Goal: Task Accomplishment & Management: Use online tool/utility

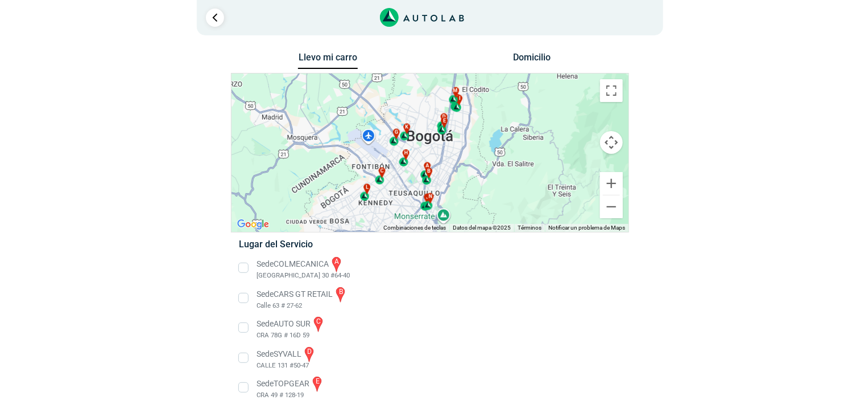
click at [455, 162] on div "a b c d e f g" at bounding box center [430, 152] width 397 height 158
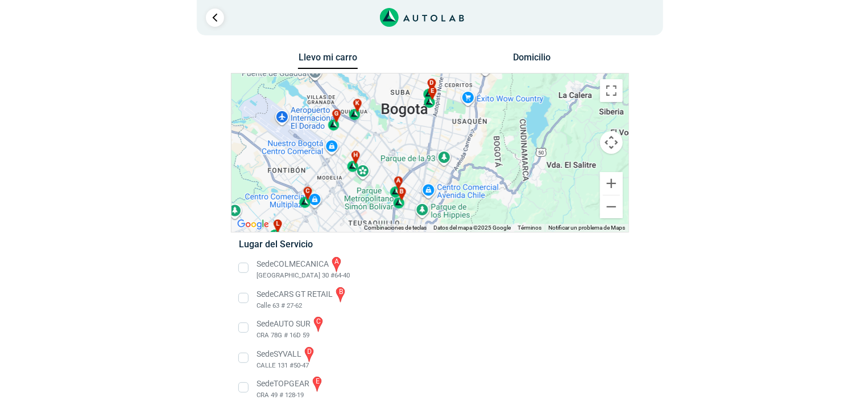
click at [422, 168] on div "a b c d e f g" at bounding box center [430, 152] width 397 height 158
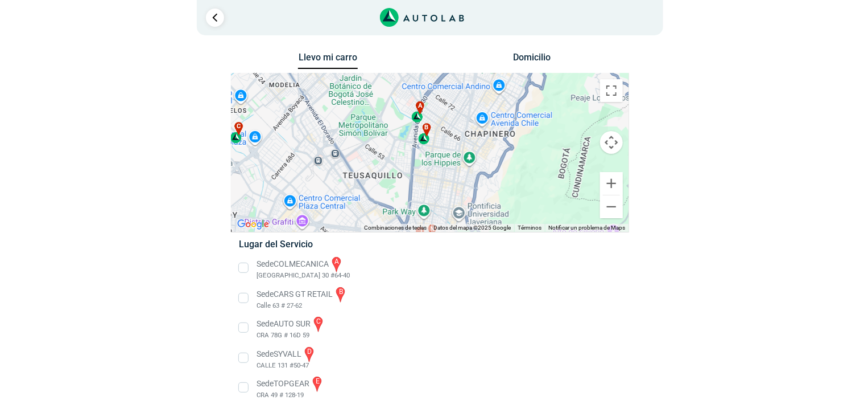
drag, startPoint x: 408, startPoint y: 197, endPoint x: 463, endPoint y: 80, distance: 129.3
click at [463, 80] on div "a b c d e f g" at bounding box center [430, 152] width 397 height 158
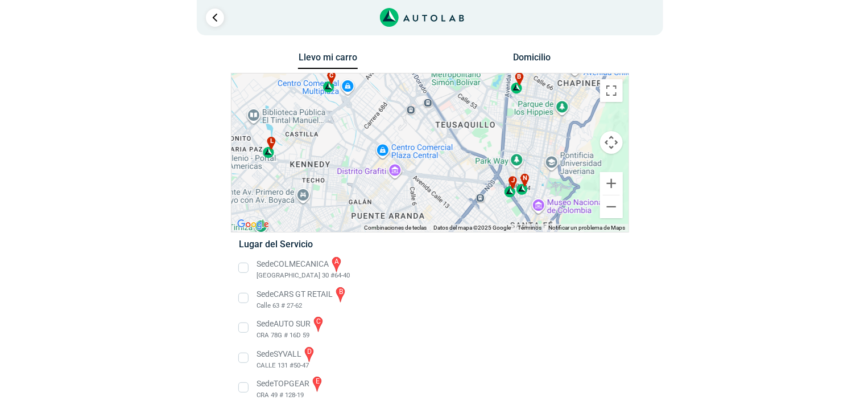
drag, startPoint x: 324, startPoint y: 155, endPoint x: 422, endPoint y: 101, distance: 111.8
click at [422, 101] on div "a b c d e f g" at bounding box center [430, 152] width 397 height 158
click at [412, 168] on div "a b c d e f g" at bounding box center [430, 152] width 397 height 158
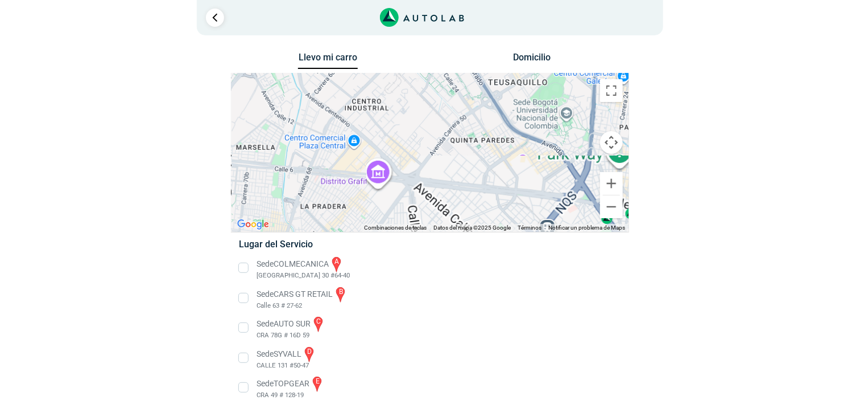
click at [412, 168] on div "a b c d e f g" at bounding box center [430, 152] width 397 height 158
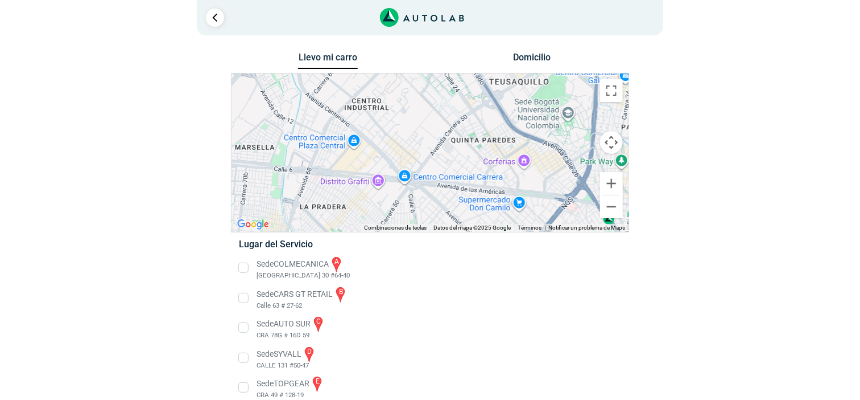
click at [412, 168] on div "a b c d e f g" at bounding box center [430, 152] width 397 height 158
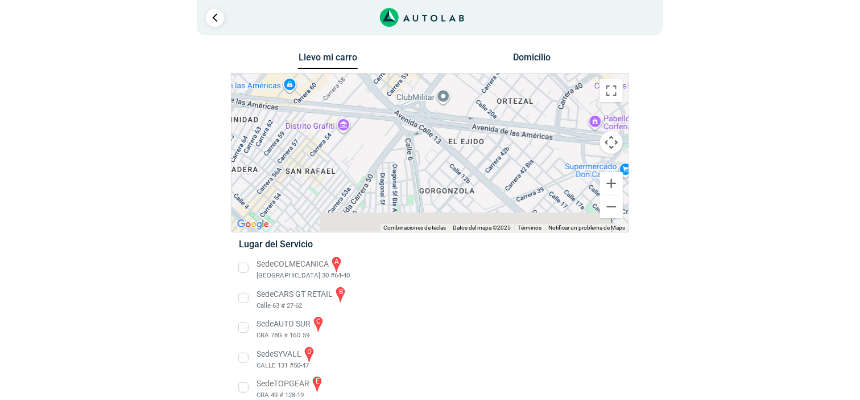
drag, startPoint x: 422, startPoint y: 149, endPoint x: 411, endPoint y: 78, distance: 71.5
click at [411, 78] on div "a b c d e f g" at bounding box center [430, 152] width 397 height 158
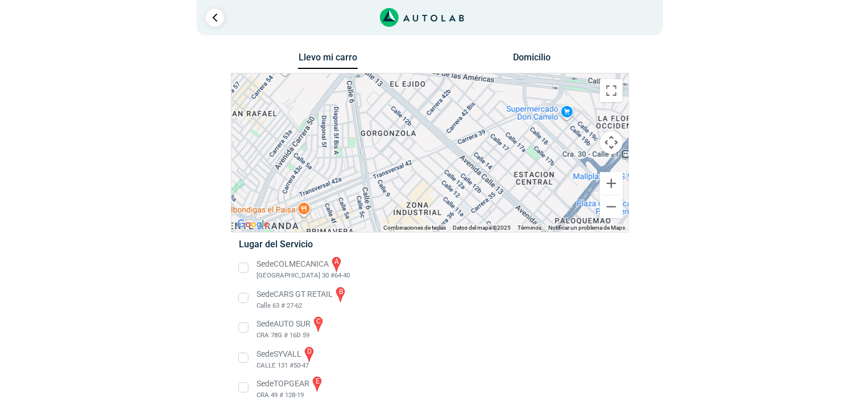
drag, startPoint x: 484, startPoint y: 179, endPoint x: 430, endPoint y: 110, distance: 87.5
click at [430, 110] on div "a b c d e f g" at bounding box center [430, 152] width 397 height 158
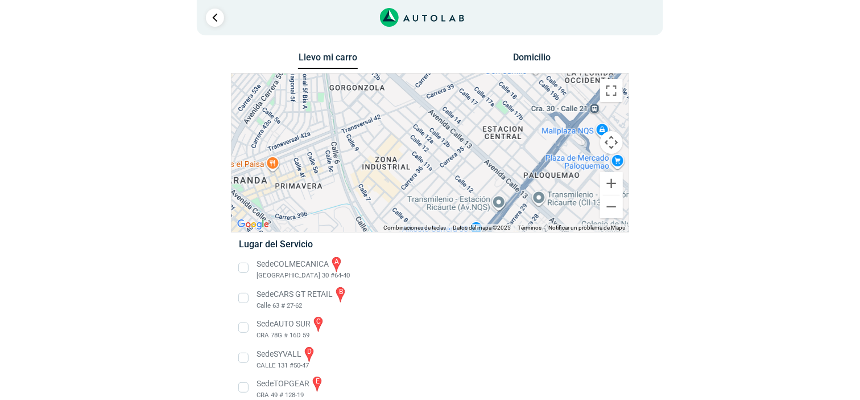
drag, startPoint x: 419, startPoint y: 204, endPoint x: 352, endPoint y: 148, distance: 86.9
click at [352, 148] on div "a b c d e f g" at bounding box center [430, 152] width 397 height 158
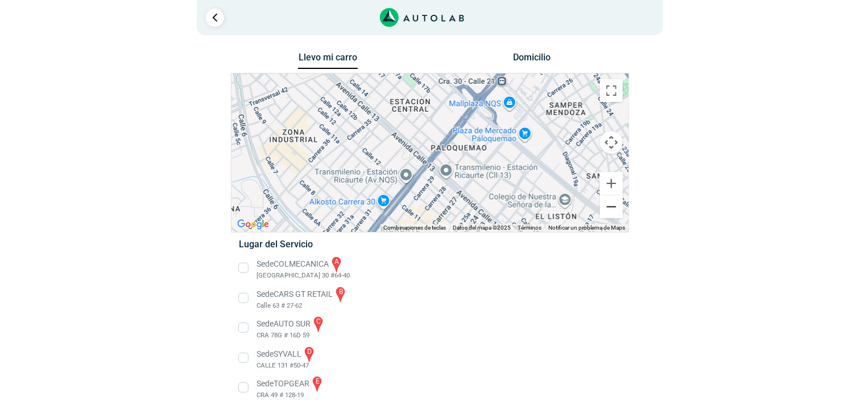
click at [609, 207] on button "Reducir" at bounding box center [611, 206] width 23 height 23
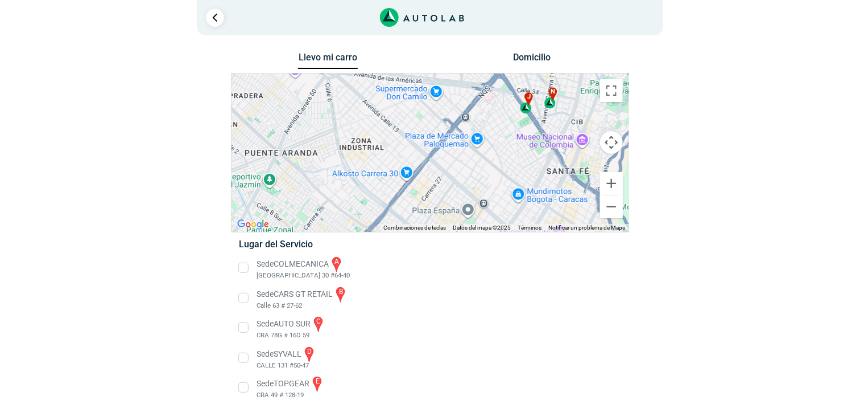
click at [526, 114] on div "a b c d e f g" at bounding box center [430, 152] width 397 height 158
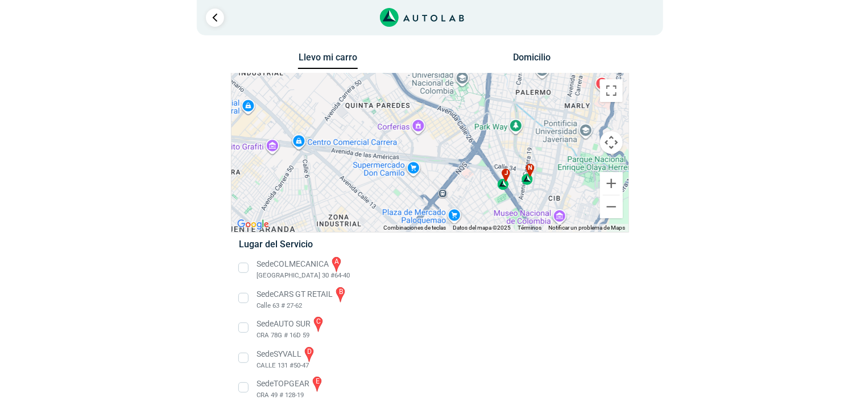
drag, startPoint x: 497, startPoint y: 126, endPoint x: 473, endPoint y: 207, distance: 84.3
click at [473, 207] on div "a b c d e f g" at bounding box center [430, 152] width 397 height 158
click at [529, 176] on div "n" at bounding box center [528, 174] width 13 height 22
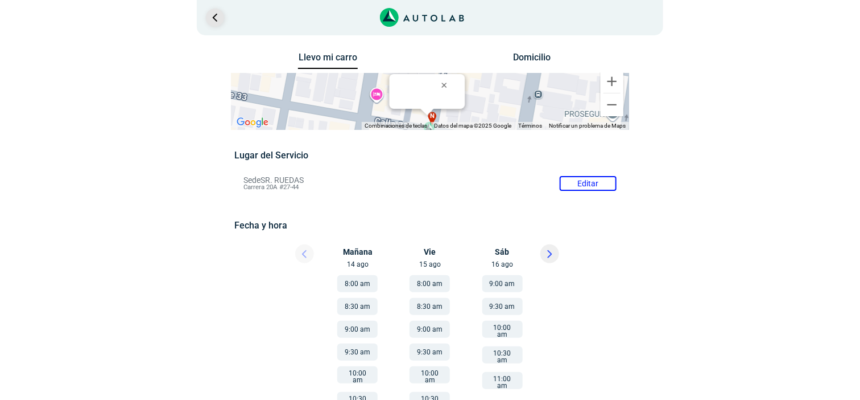
click at [216, 17] on link "Ir al paso anterior" at bounding box center [215, 18] width 18 height 18
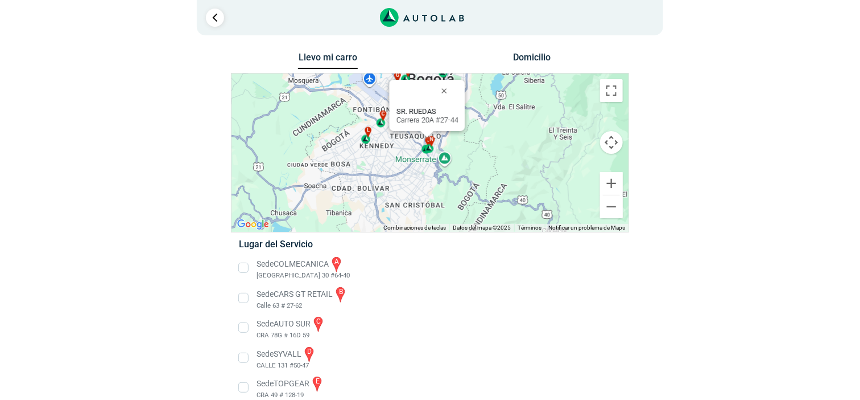
click at [428, 175] on div "a b c d e f g" at bounding box center [430, 152] width 397 height 158
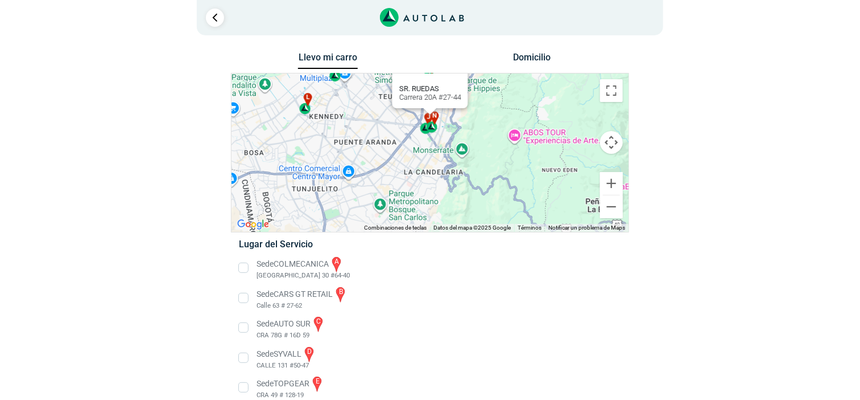
click at [427, 143] on div "a b c d e f g" at bounding box center [430, 152] width 397 height 158
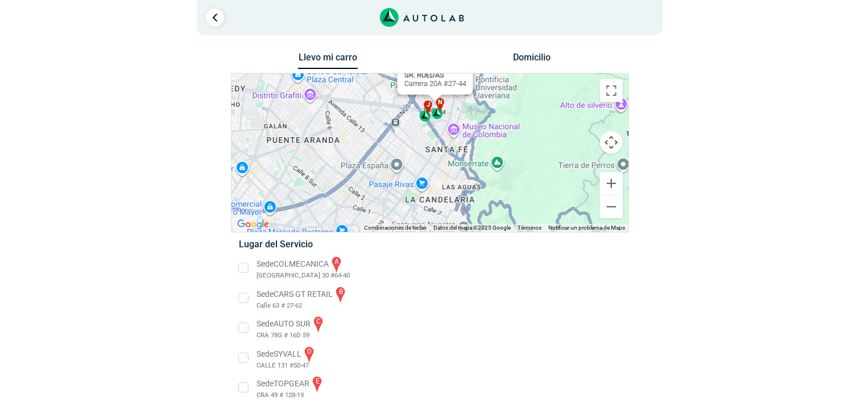
click at [418, 134] on div "a b c d e f g" at bounding box center [430, 152] width 397 height 158
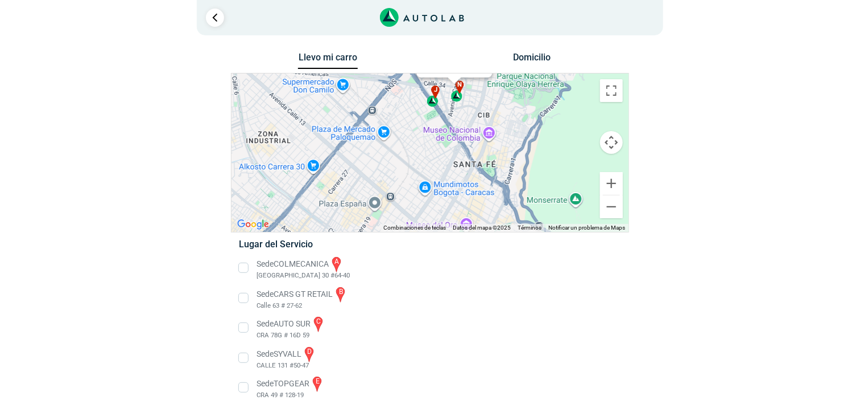
click at [417, 111] on div "a b c d e f g" at bounding box center [430, 152] width 397 height 158
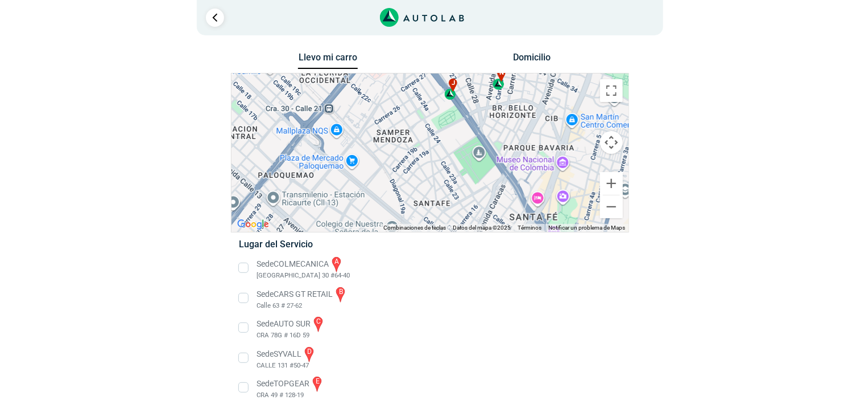
click at [480, 108] on div "a b c d e f g" at bounding box center [430, 152] width 397 height 158
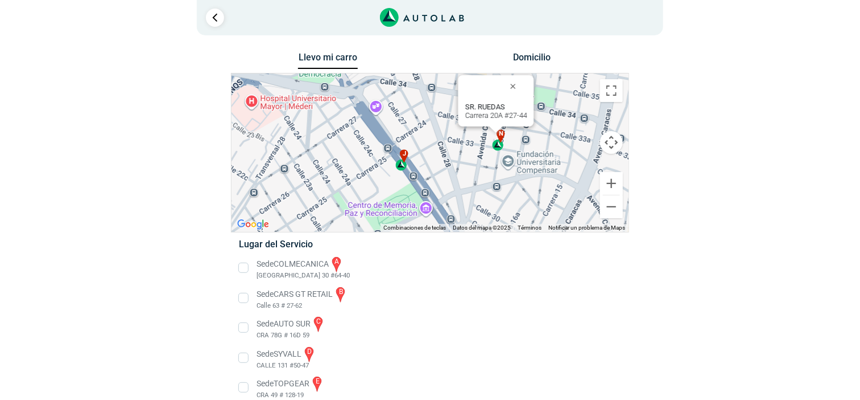
drag, startPoint x: 443, startPoint y: 115, endPoint x: 422, endPoint y: 197, distance: 85.0
click at [422, 197] on div "a b c d e f g" at bounding box center [430, 152] width 397 height 158
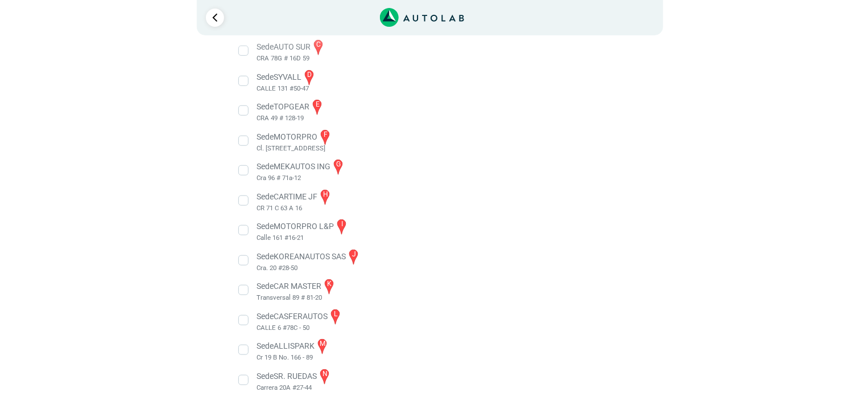
scroll to position [283, 0]
